Goal: Navigation & Orientation: Find specific page/section

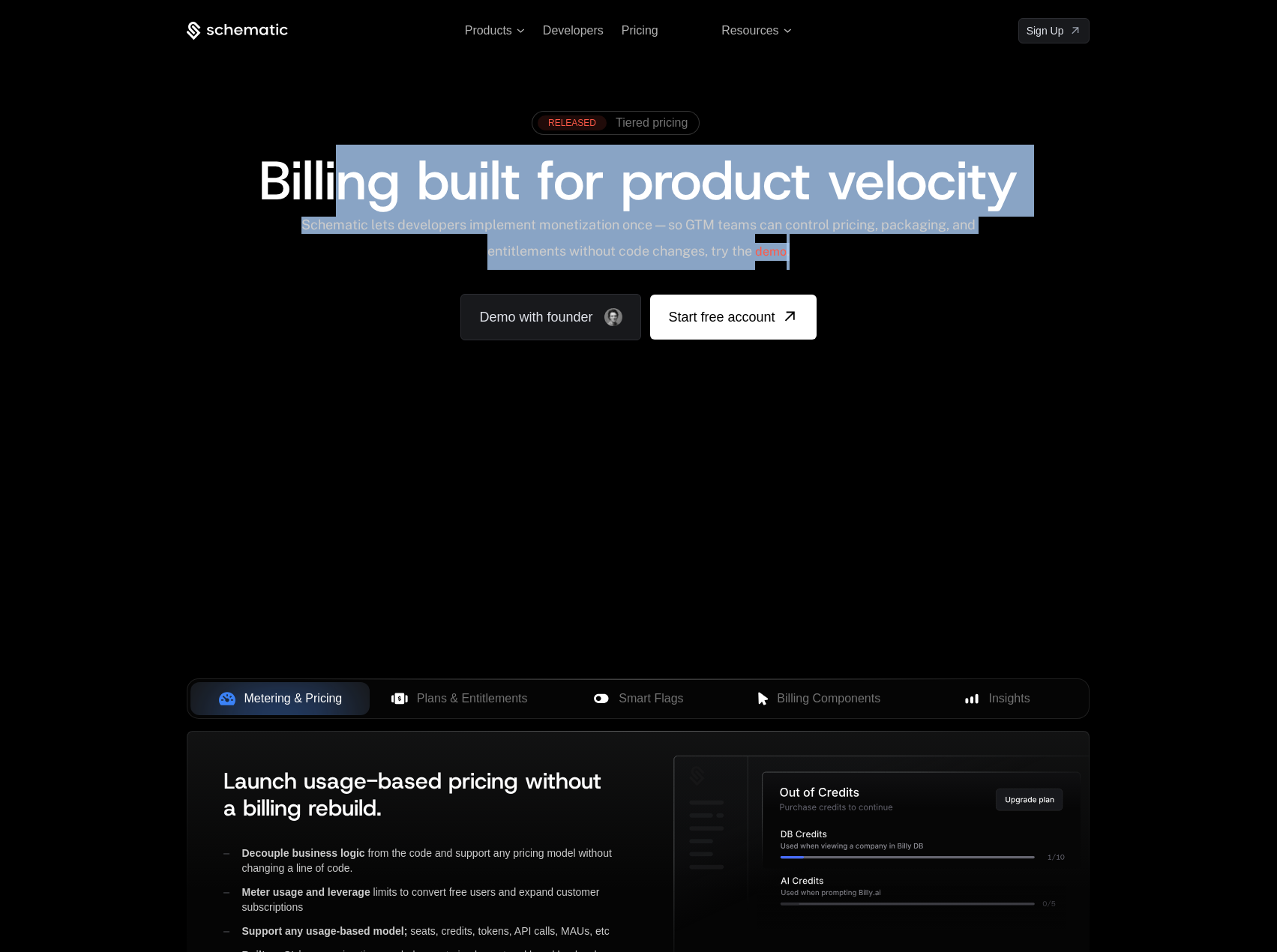
drag, startPoint x: 333, startPoint y: 218, endPoint x: 844, endPoint y: 235, distance: 511.3
click at [844, 235] on div "RELEASED Tiered pricing Billing built for product velocity Schematic lets devel…" at bounding box center [638, 222] width 902 height 237
click at [844, 235] on div "Schematic lets developers implement monetization once — so GTM teams can contro…" at bounding box center [638, 243] width 677 height 53
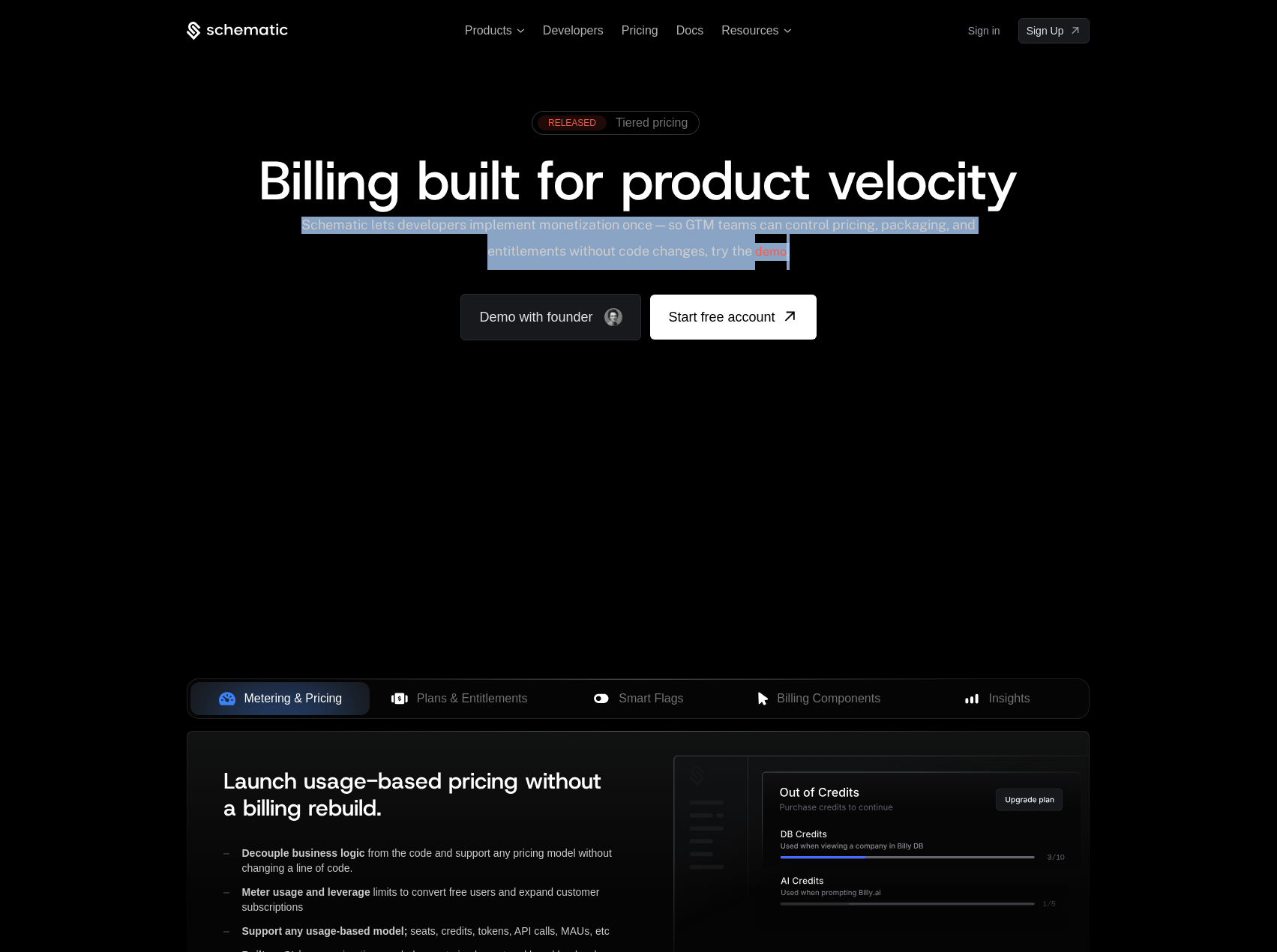
drag, startPoint x: 844, startPoint y: 235, endPoint x: 283, endPoint y: 218, distance: 561.3
click at [283, 218] on div "Schematic lets developers implement monetization once — so GTM teams can contro…" at bounding box center [638, 243] width 902 height 53
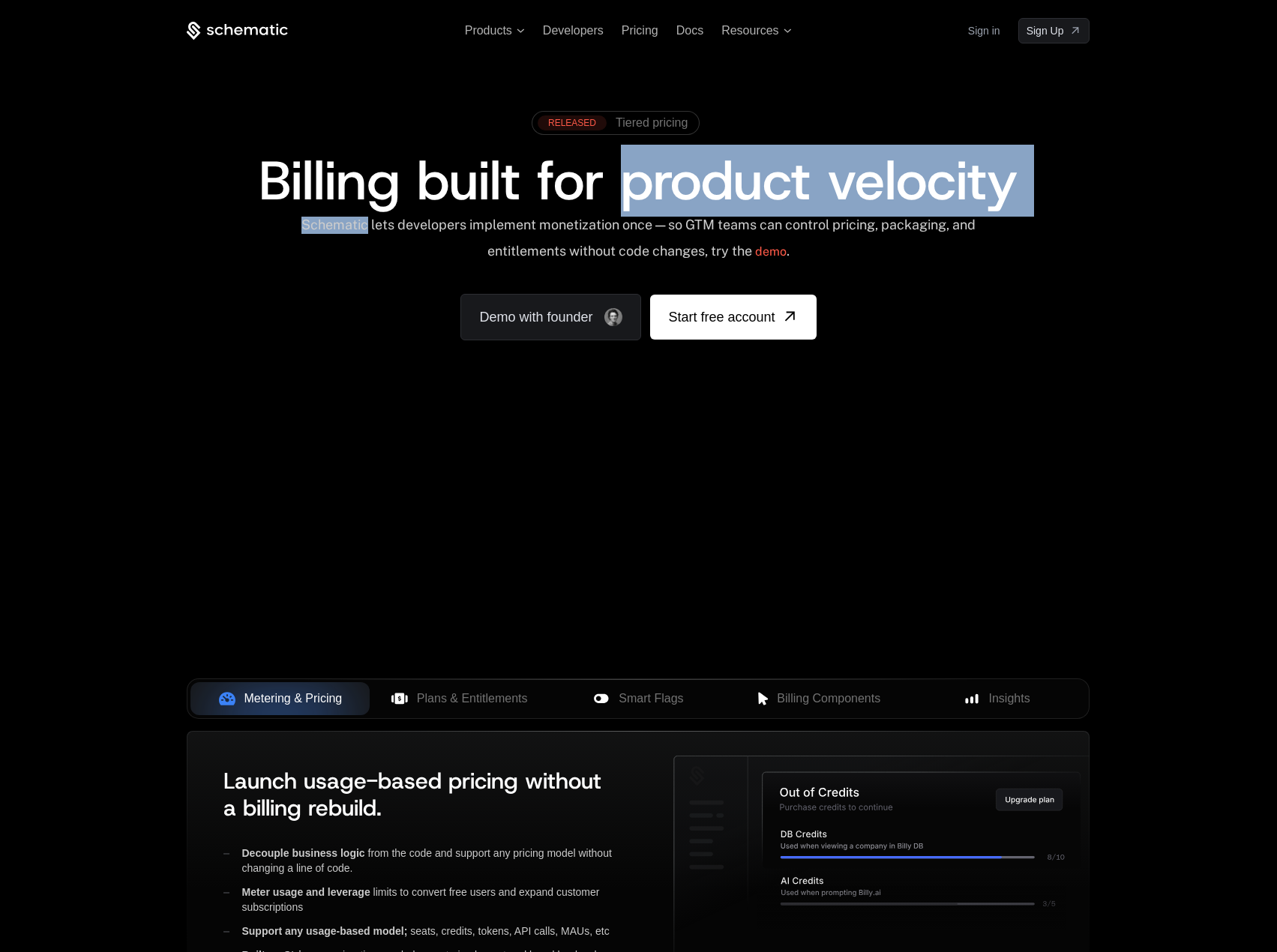
drag, startPoint x: 283, startPoint y: 218, endPoint x: 838, endPoint y: 221, distance: 555.0
click at [837, 221] on div "Schematic lets developers implement monetization once — so GTM teams can contro…" at bounding box center [638, 243] width 902 height 53
click at [838, 221] on div "Schematic lets developers implement monetization once — so GTM teams can contro…" at bounding box center [638, 243] width 677 height 53
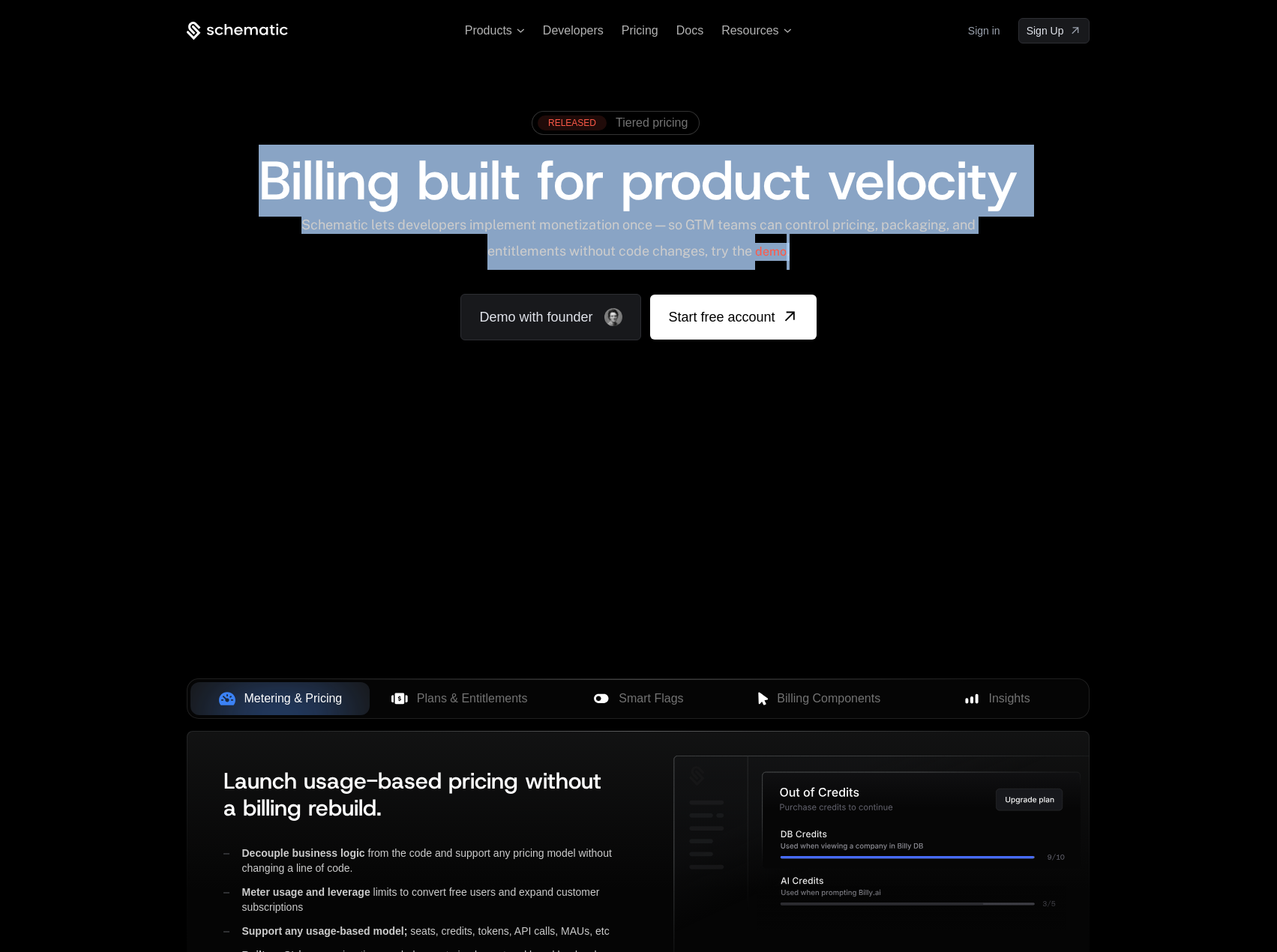
drag, startPoint x: 785, startPoint y: 253, endPoint x: 238, endPoint y: 184, distance: 551.3
click at [238, 184] on div "RELEASED Tiered pricing Billing built for product velocity Schematic lets devel…" at bounding box center [638, 222] width 902 height 237
click at [238, 184] on div "Billing built for product velocity" at bounding box center [638, 181] width 902 height 54
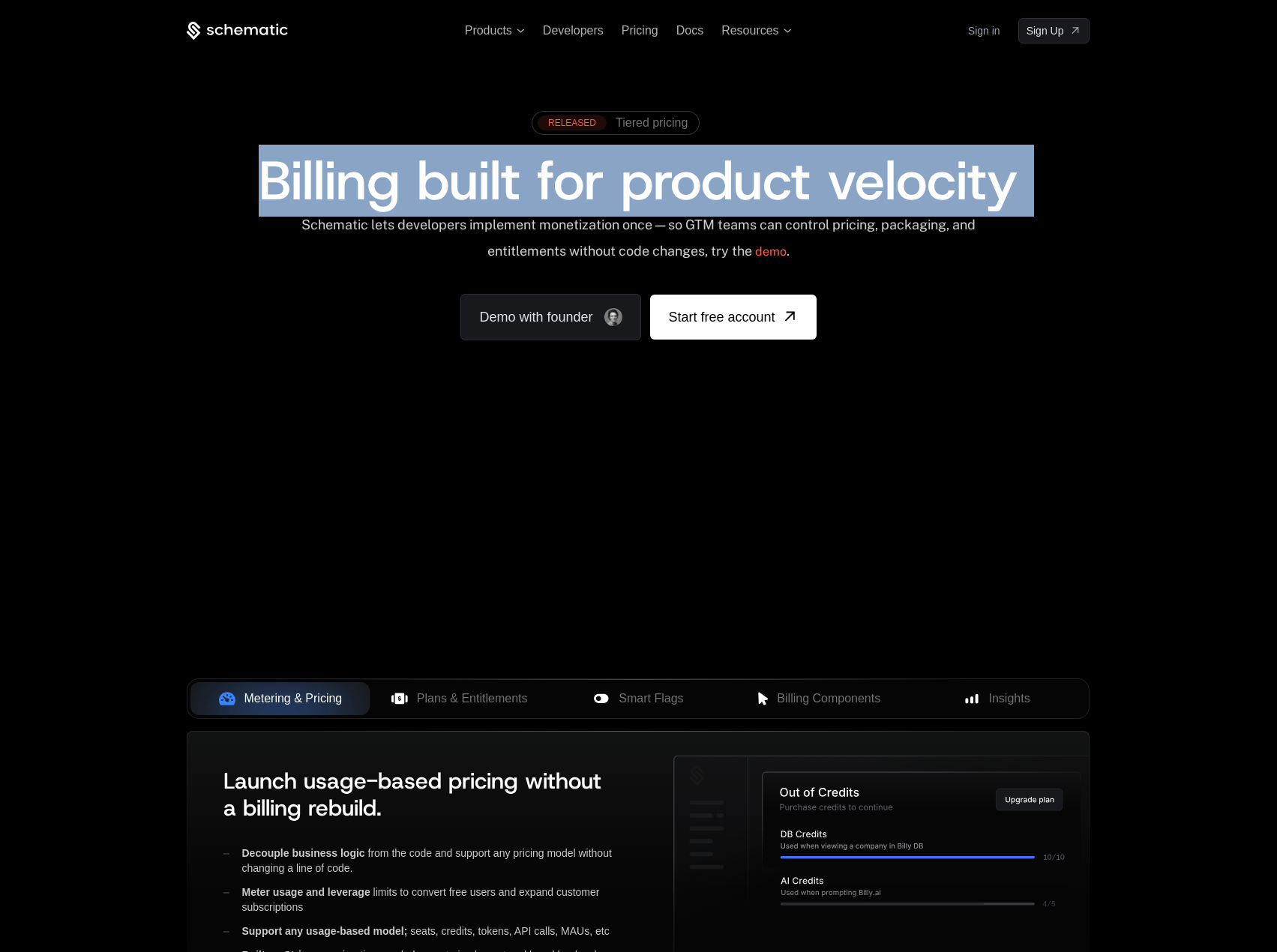
drag, startPoint x: 238, startPoint y: 184, endPoint x: 1039, endPoint y: 185, distance: 801.0
click at [1039, 185] on div "Billing built for product velocity" at bounding box center [638, 181] width 902 height 54
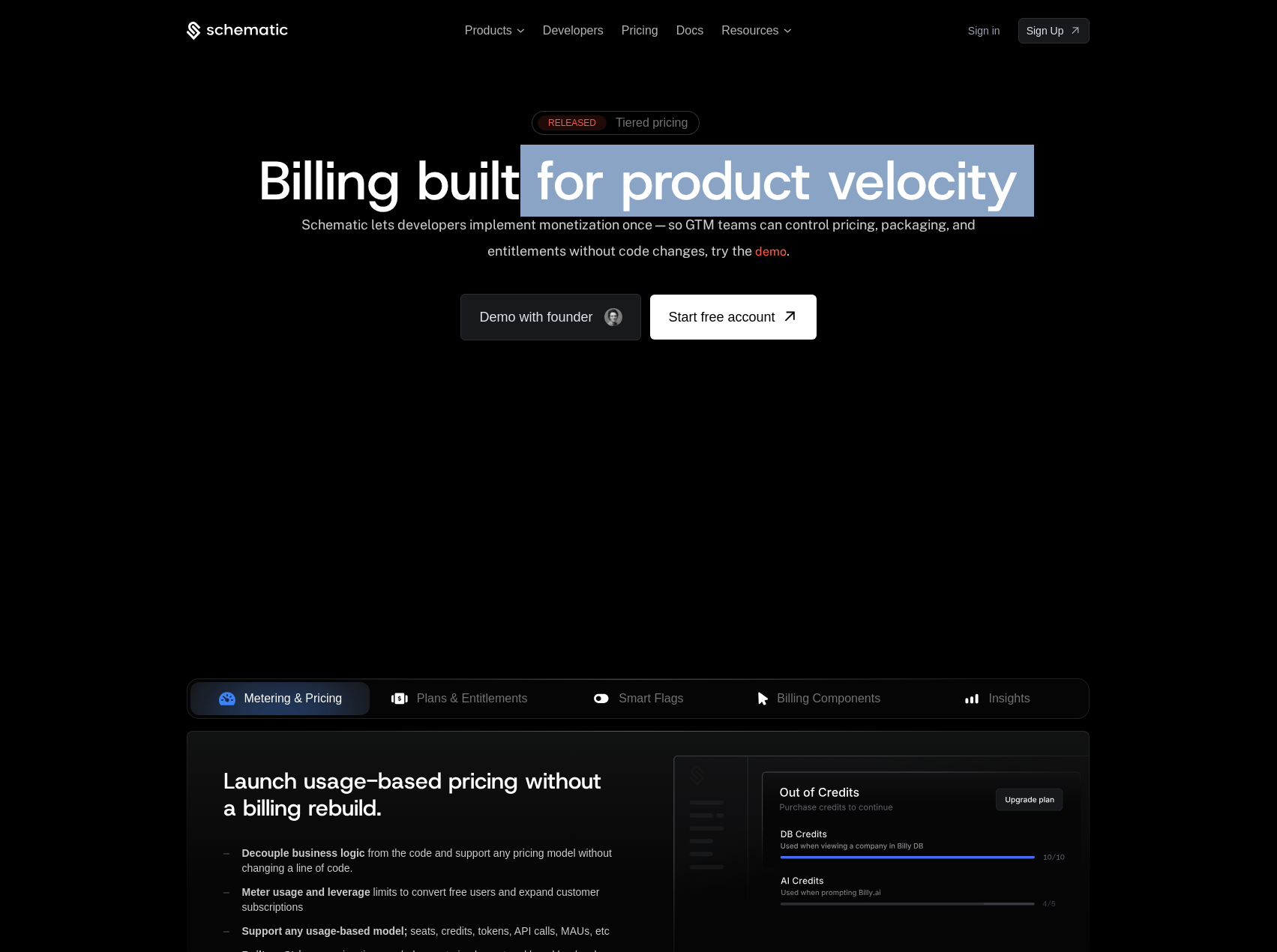
drag, startPoint x: 1039, startPoint y: 185, endPoint x: 258, endPoint y: 187, distance: 781.0
click at [258, 187] on div "Billing built for product velocity" at bounding box center [638, 181] width 902 height 54
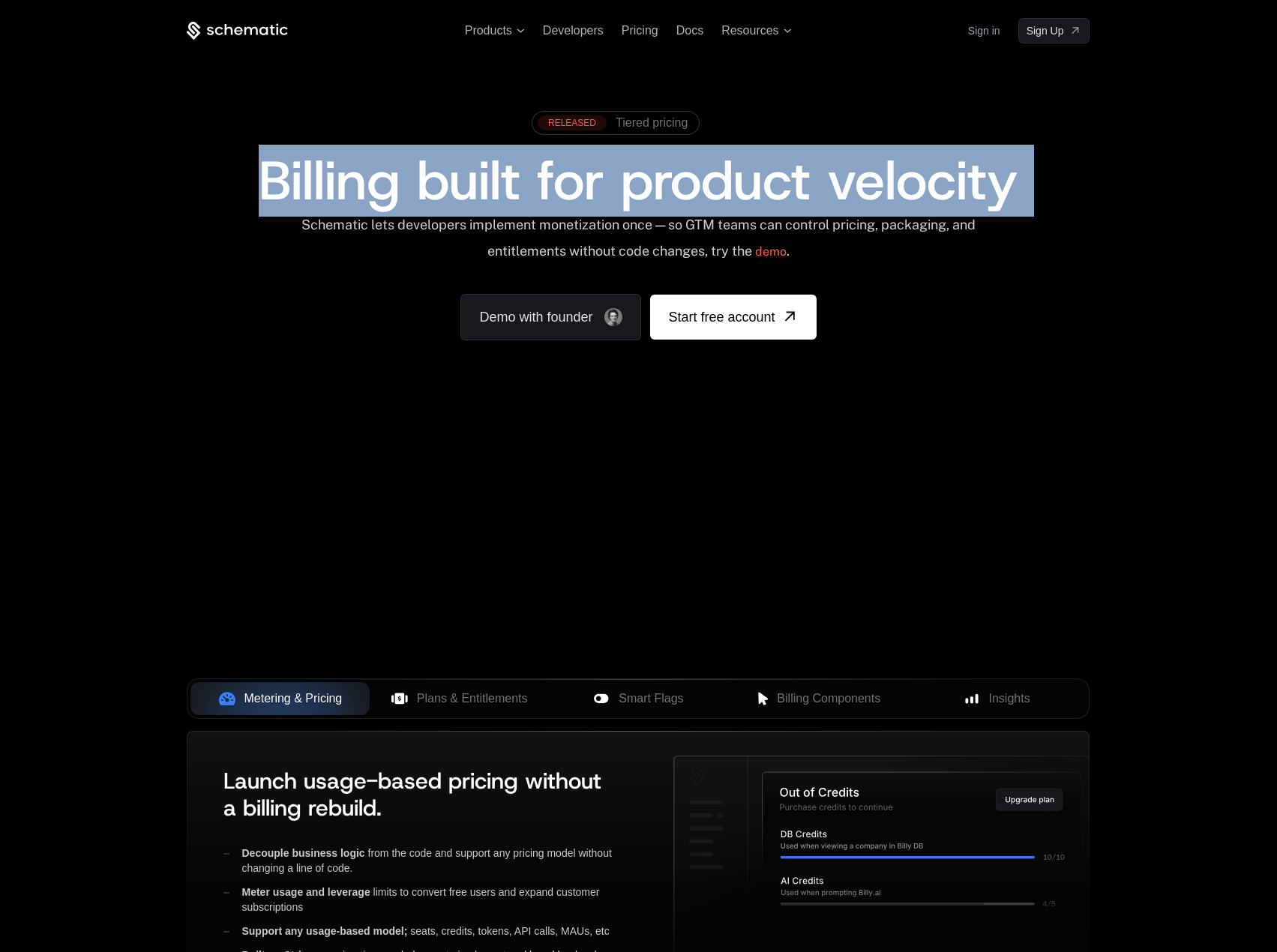
click at [259, 187] on span "Billing built for product velocity" at bounding box center [638, 180] width 759 height 72
drag, startPoint x: 258, startPoint y: 187, endPoint x: 734, endPoint y: 256, distance: 481.0
click at [717, 255] on div "RELEASED Tiered pricing Billing built for product velocity Schematic lets devel…" at bounding box center [638, 222] width 902 height 237
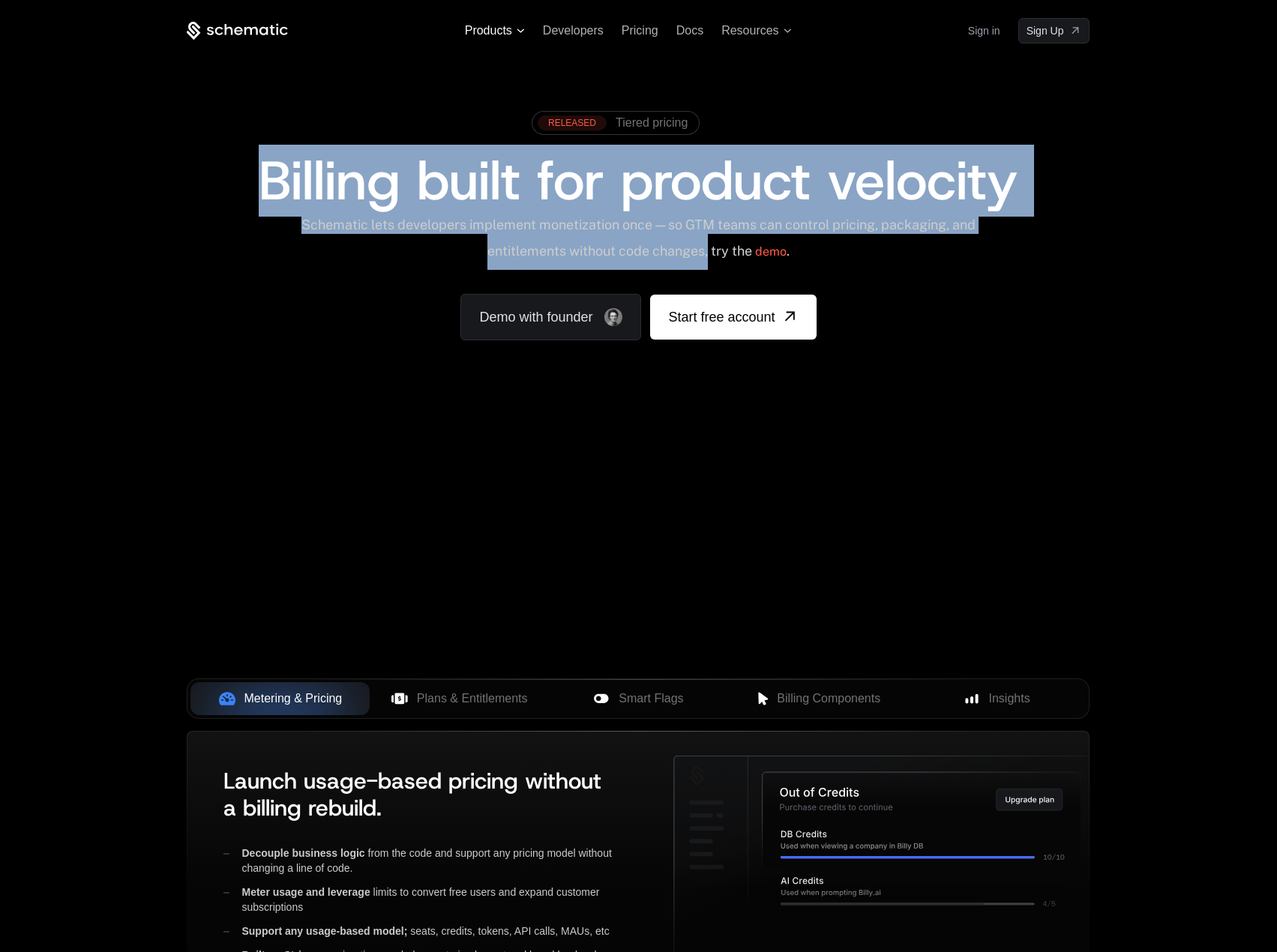
click at [514, 29] on span "Products" at bounding box center [495, 31] width 60 height 13
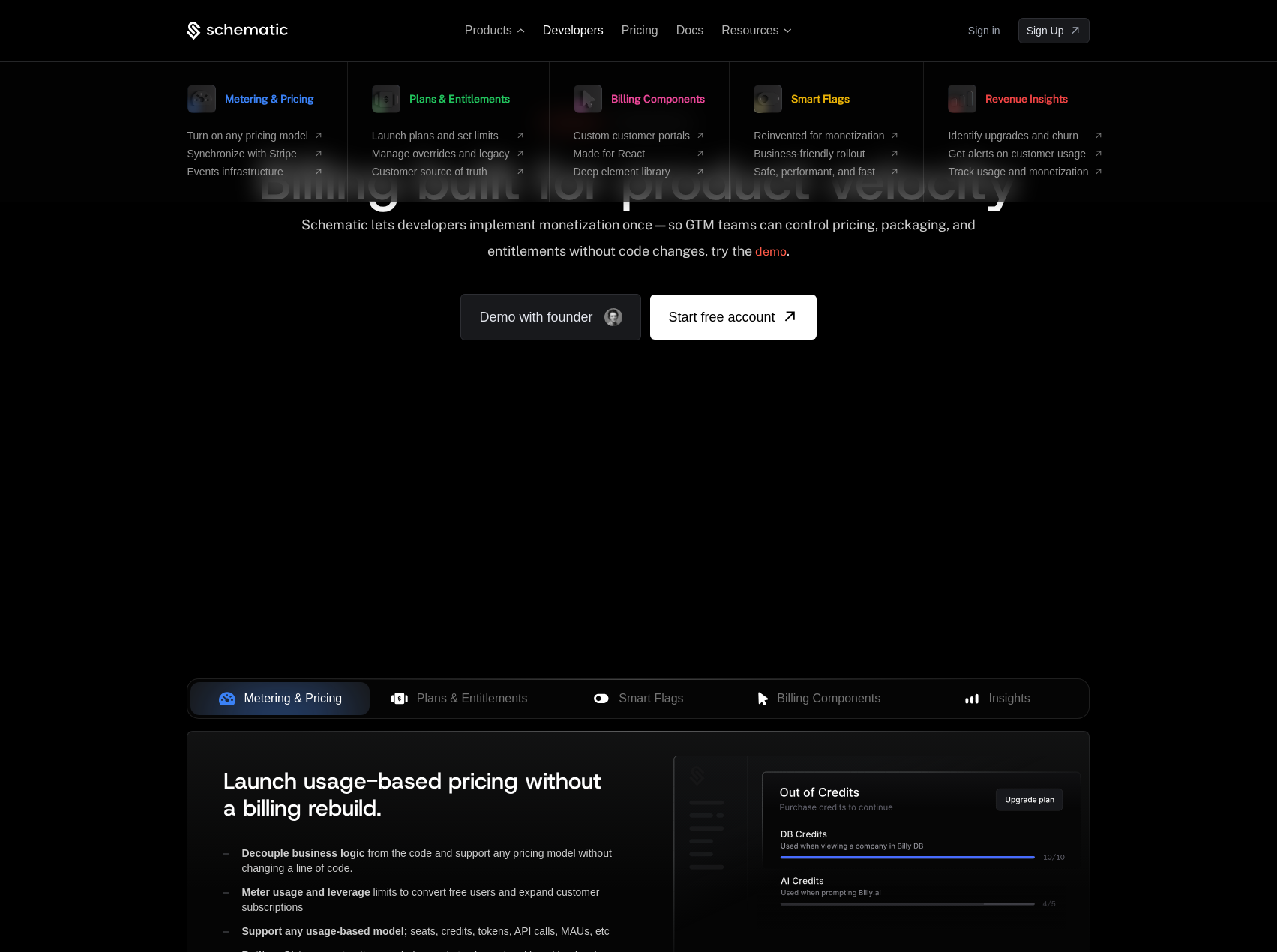
click at [552, 29] on span "Developers" at bounding box center [573, 31] width 61 height 13
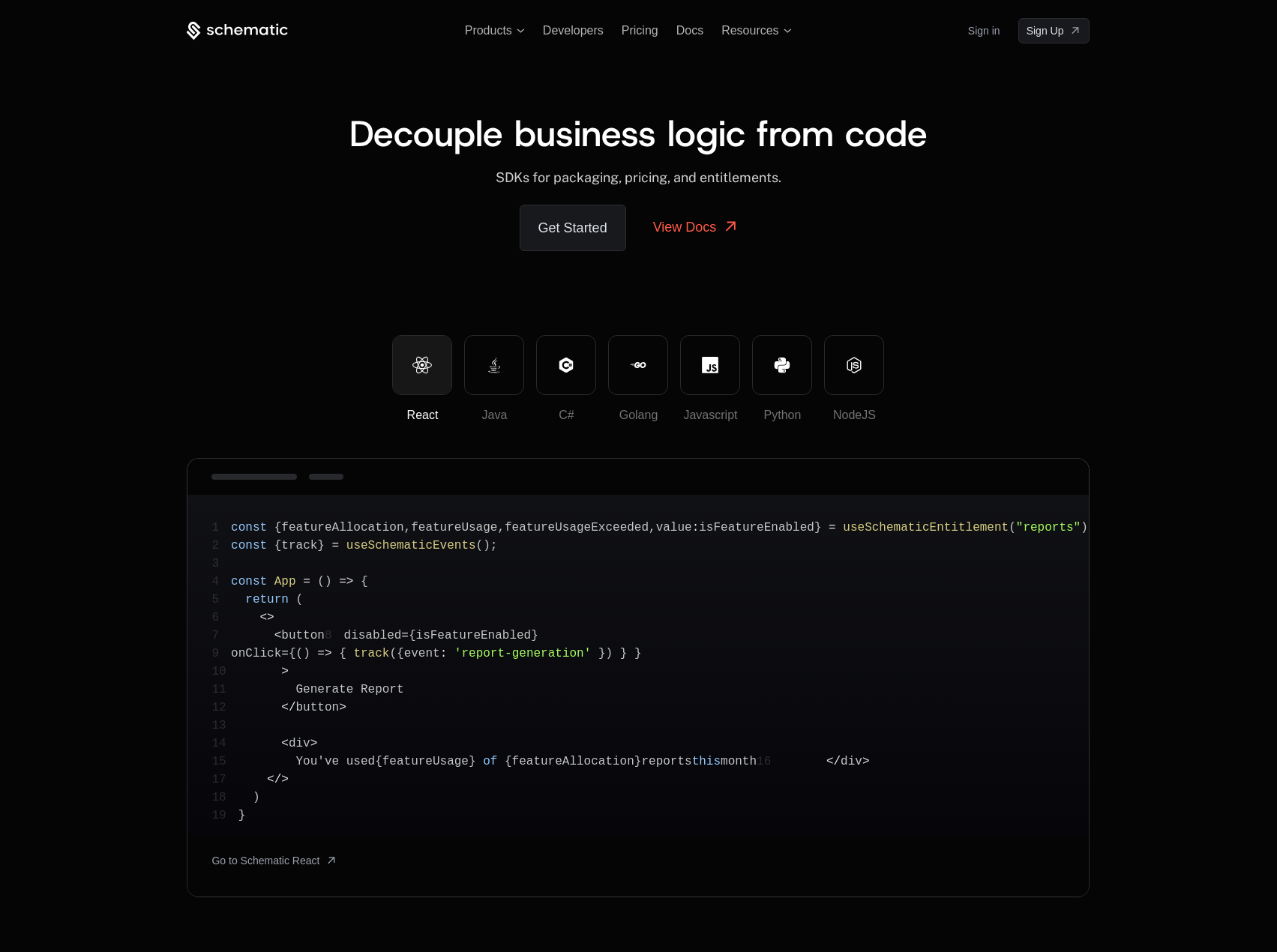
click at [222, 21] on icon at bounding box center [237, 31] width 101 height 19
